Goal: Information Seeking & Learning: Learn about a topic

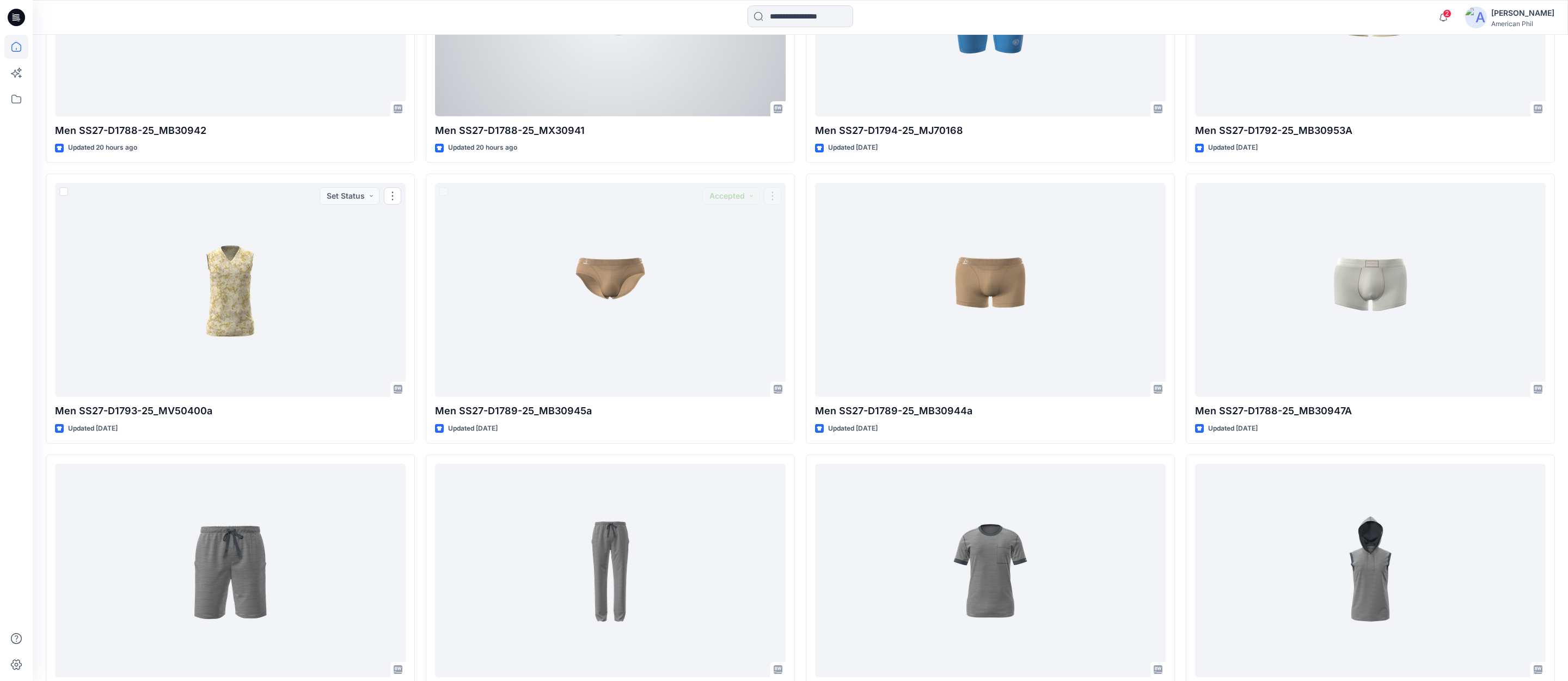
scroll to position [499, 0]
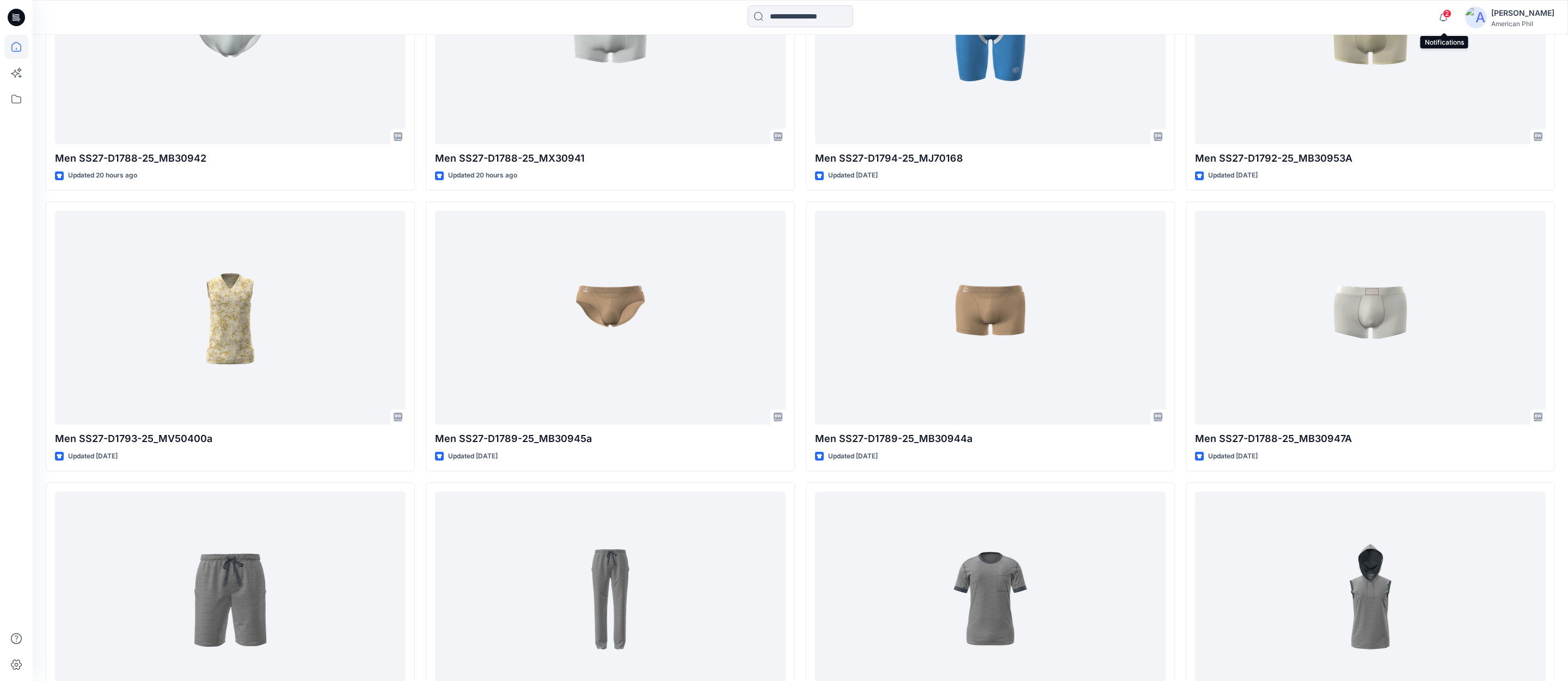
click at [1451, 13] on span "2" at bounding box center [1447, 14] width 9 height 9
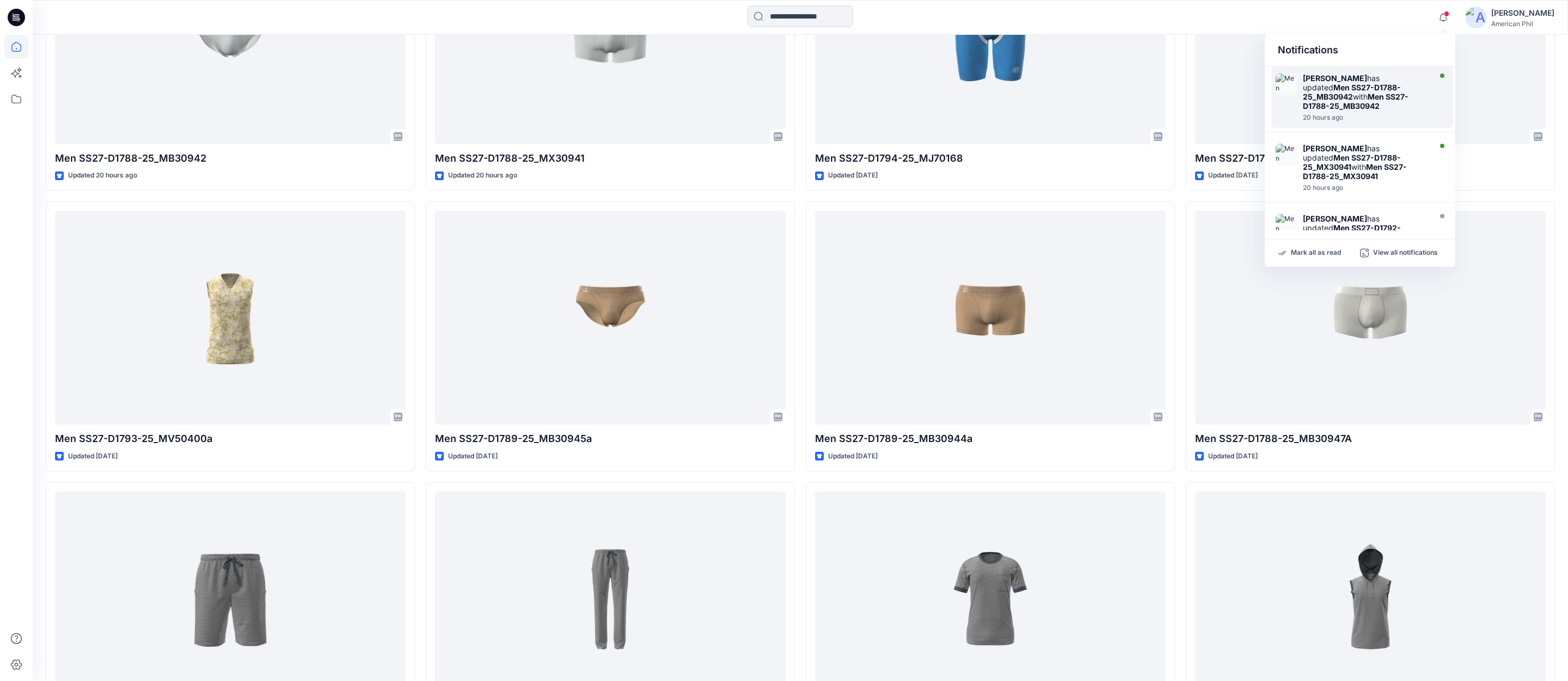
click at [1344, 88] on strong "Men SS27-D1788-25_MB30942" at bounding box center [1352, 92] width 98 height 18
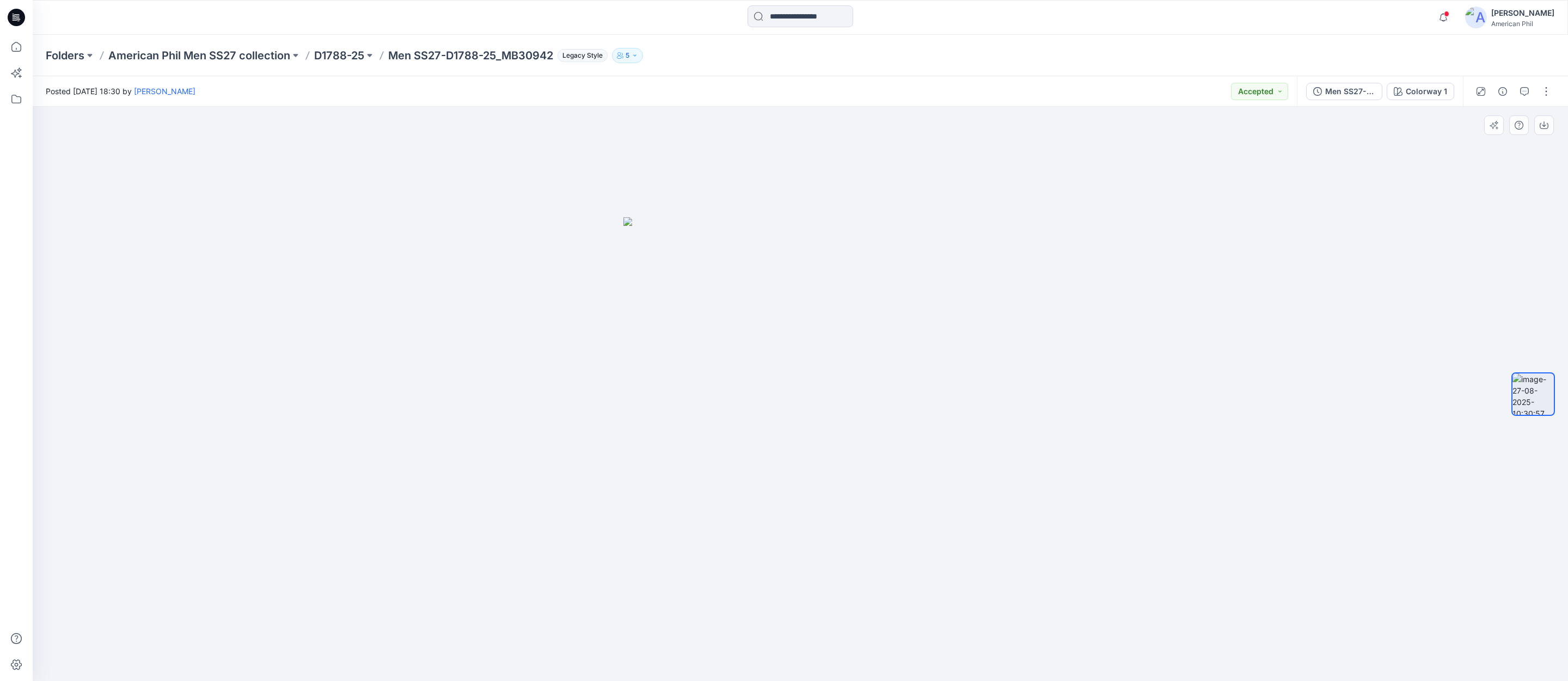
click at [899, 396] on img at bounding box center [800, 450] width 354 height 464
click at [926, 396] on img at bounding box center [800, 450] width 354 height 464
click at [1447, 15] on span at bounding box center [1447, 13] width 5 height 6
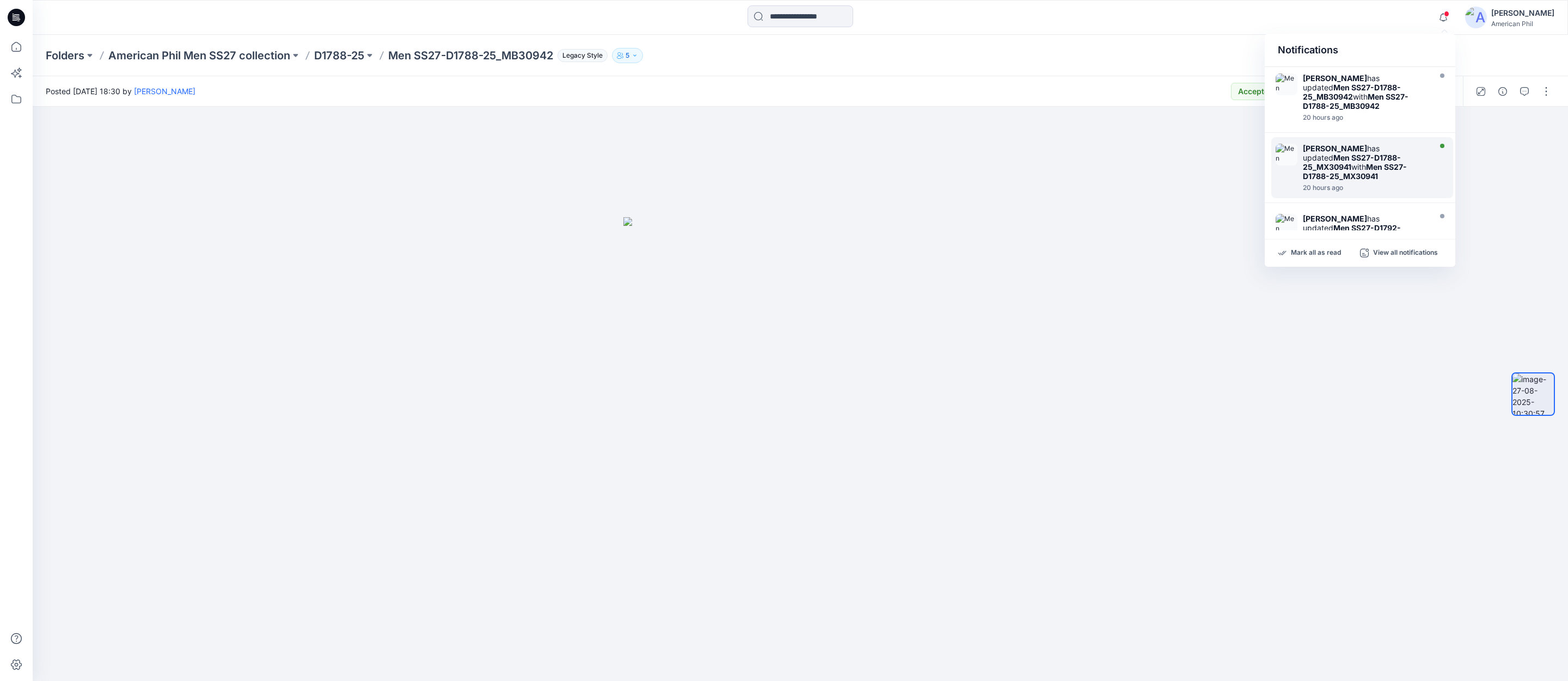
click at [1318, 149] on strong "[PERSON_NAME]" at bounding box center [1336, 148] width 65 height 10
